Goal: Check status: Check status

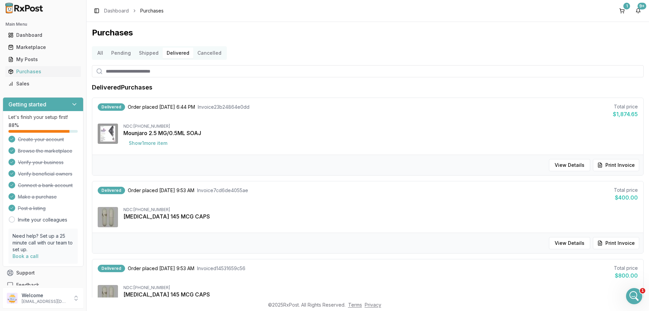
click at [153, 52] on button "Shipped" at bounding box center [149, 53] width 28 height 11
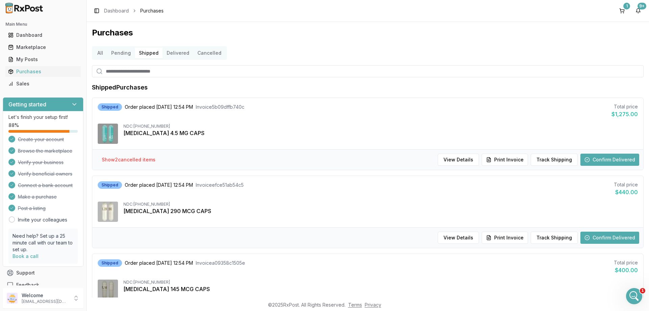
click at [153, 53] on button "Shipped" at bounding box center [149, 53] width 28 height 11
click at [175, 52] on button "Delivered" at bounding box center [178, 53] width 31 height 11
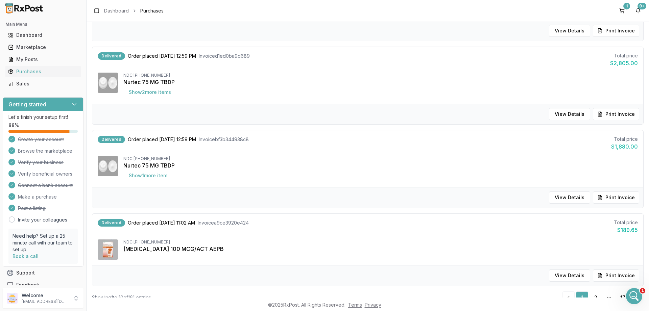
scroll to position [647, 0]
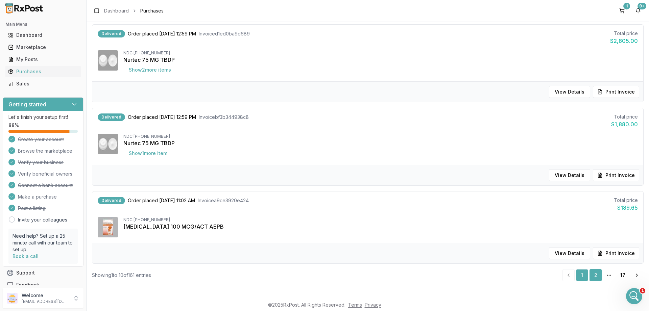
click at [596, 277] on link "2" at bounding box center [596, 275] width 12 height 12
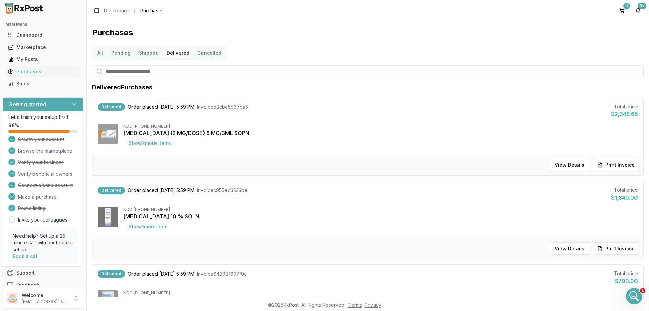
click at [148, 51] on button "Shipped" at bounding box center [149, 53] width 28 height 11
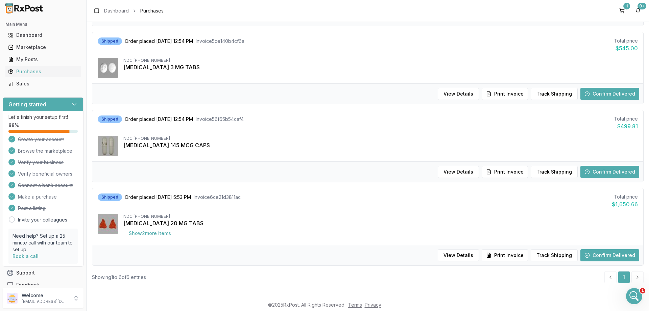
scroll to position [302, 0]
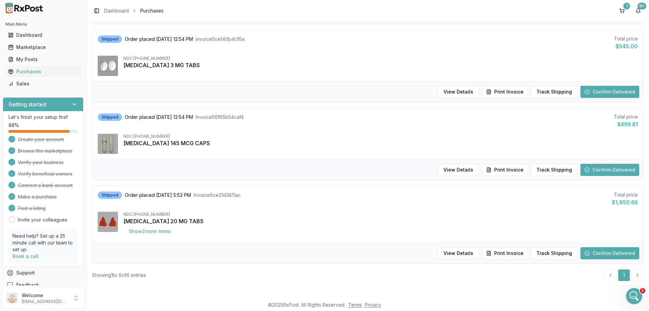
click at [612, 252] on button "Confirm Delivered" at bounding box center [609, 253] width 59 height 12
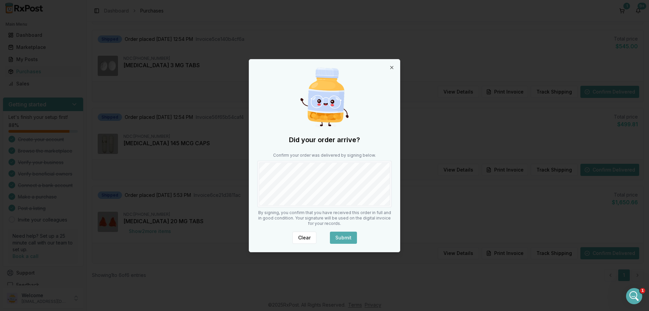
click at [352, 235] on button "Submit" at bounding box center [343, 238] width 27 height 12
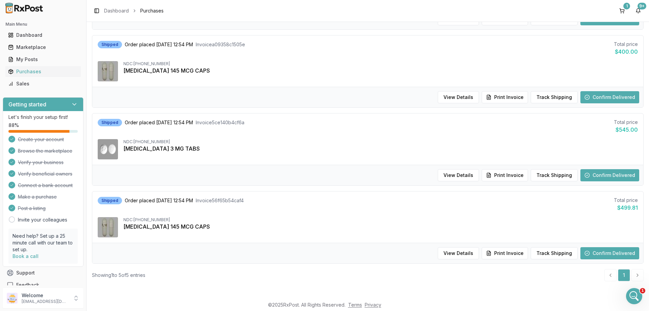
scroll to position [219, 0]
